Goal: Use online tool/utility

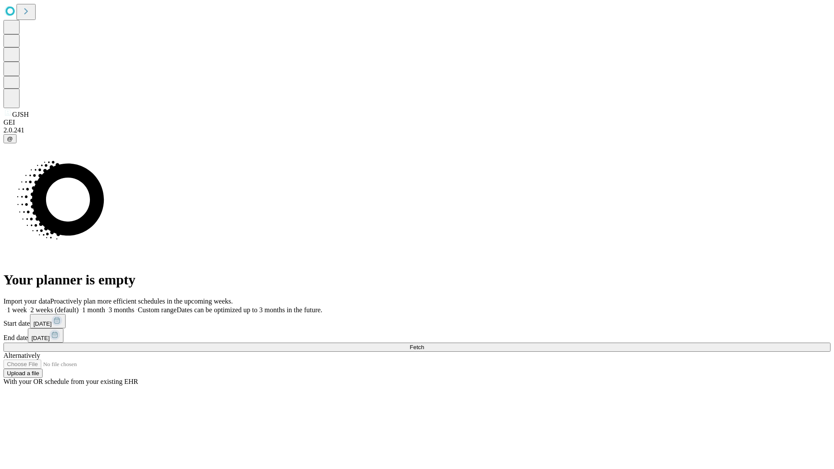
click at [424, 344] on span "Fetch" at bounding box center [417, 347] width 14 height 7
